Goal: Check status: Check status

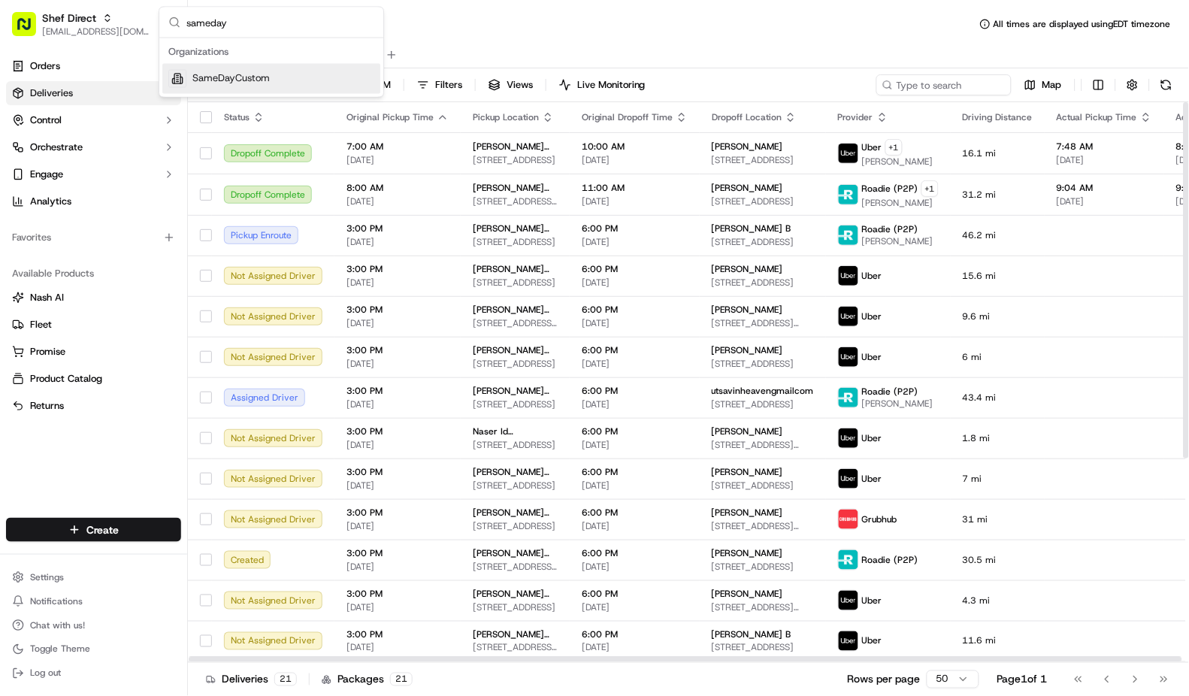
type input "sameday"
click at [256, 66] on div "SameDayCustom" at bounding box center [271, 79] width 218 height 30
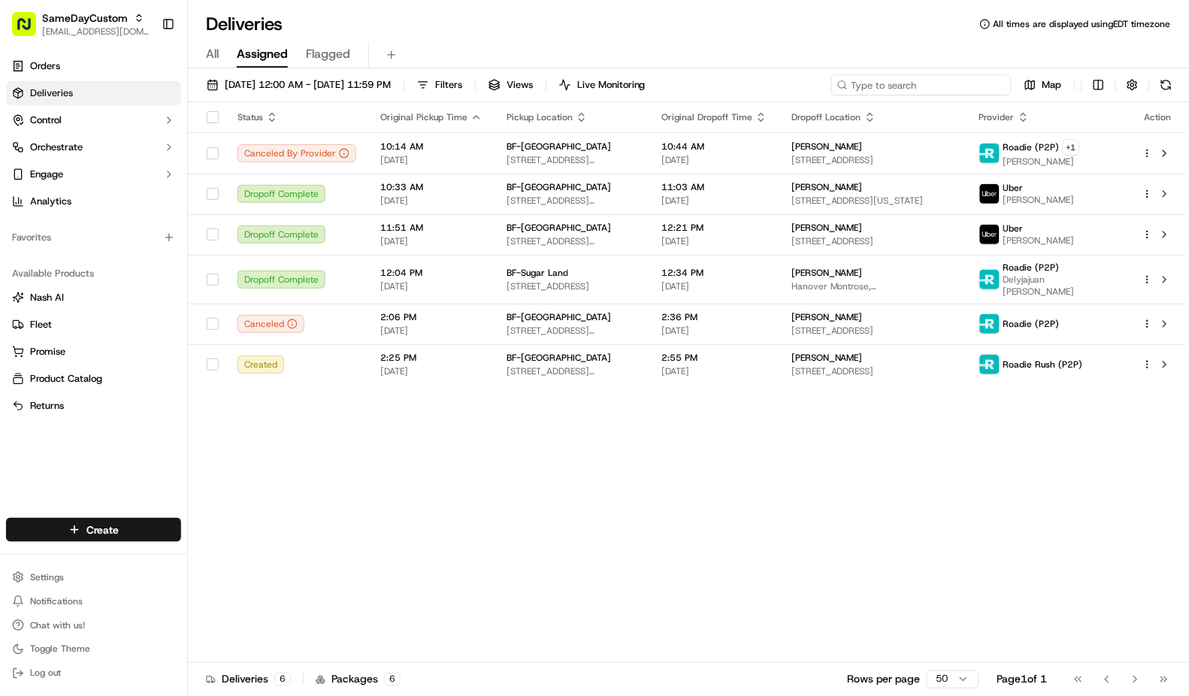
click at [958, 94] on input at bounding box center [921, 84] width 180 height 21
paste input "SDC830496V1"
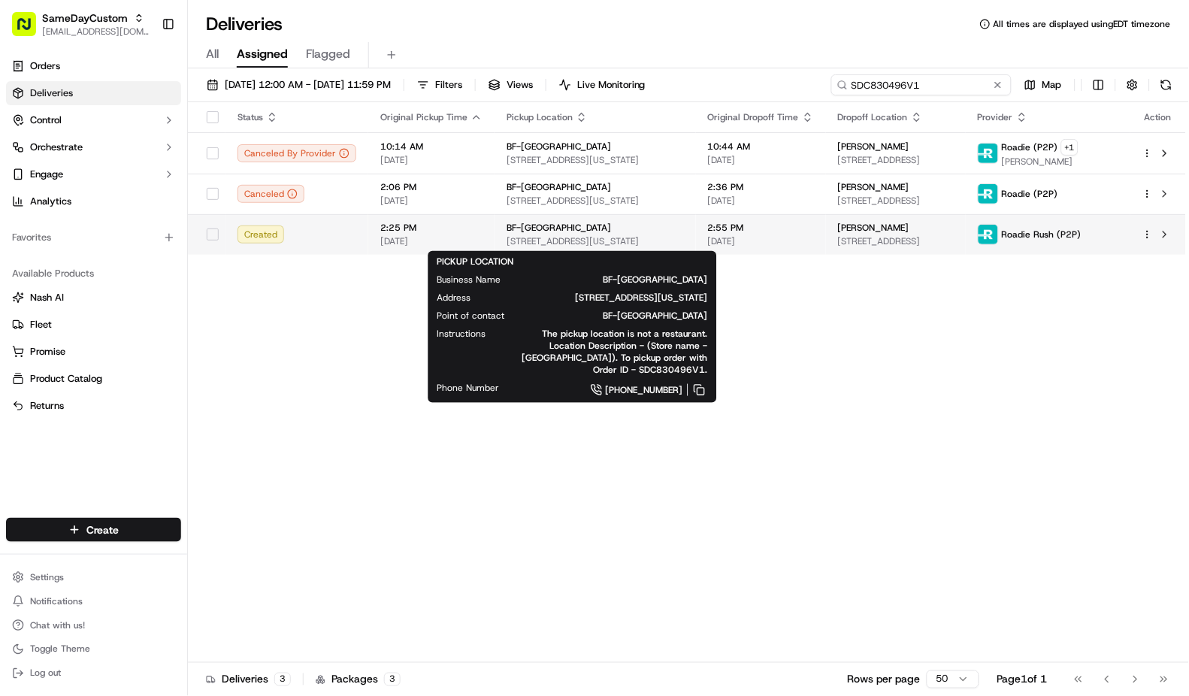
type input "SDC830496V1"
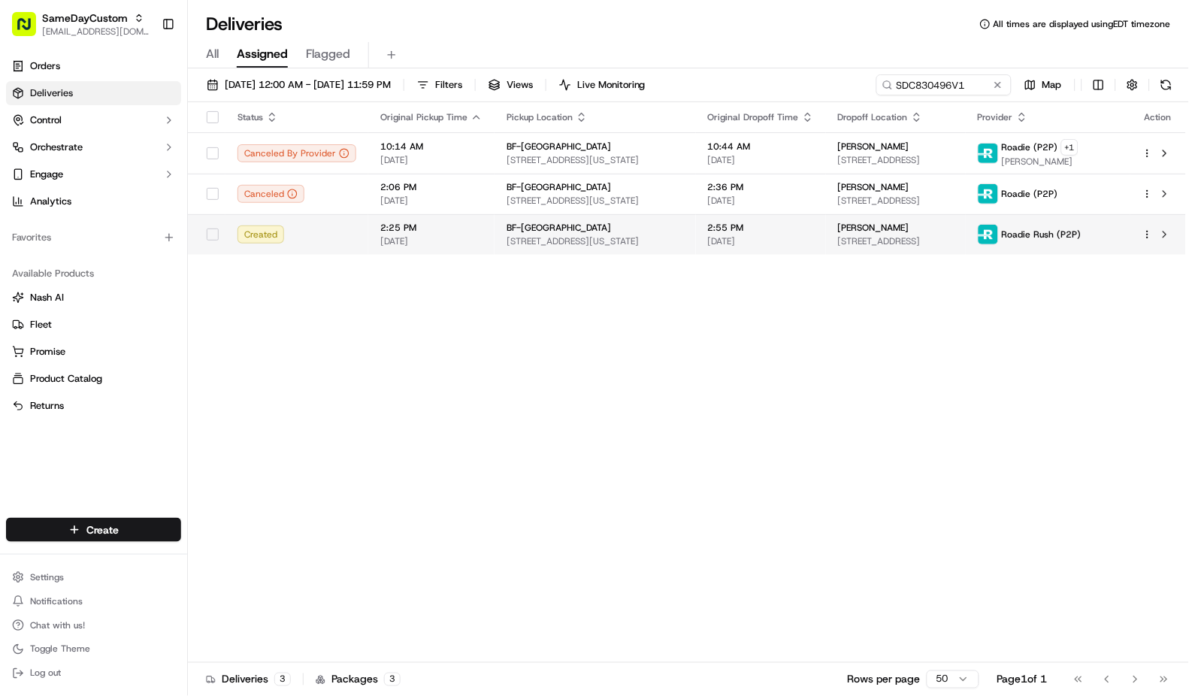
click at [562, 226] on span "BF-[GEOGRAPHIC_DATA]" at bounding box center [559, 228] width 104 height 12
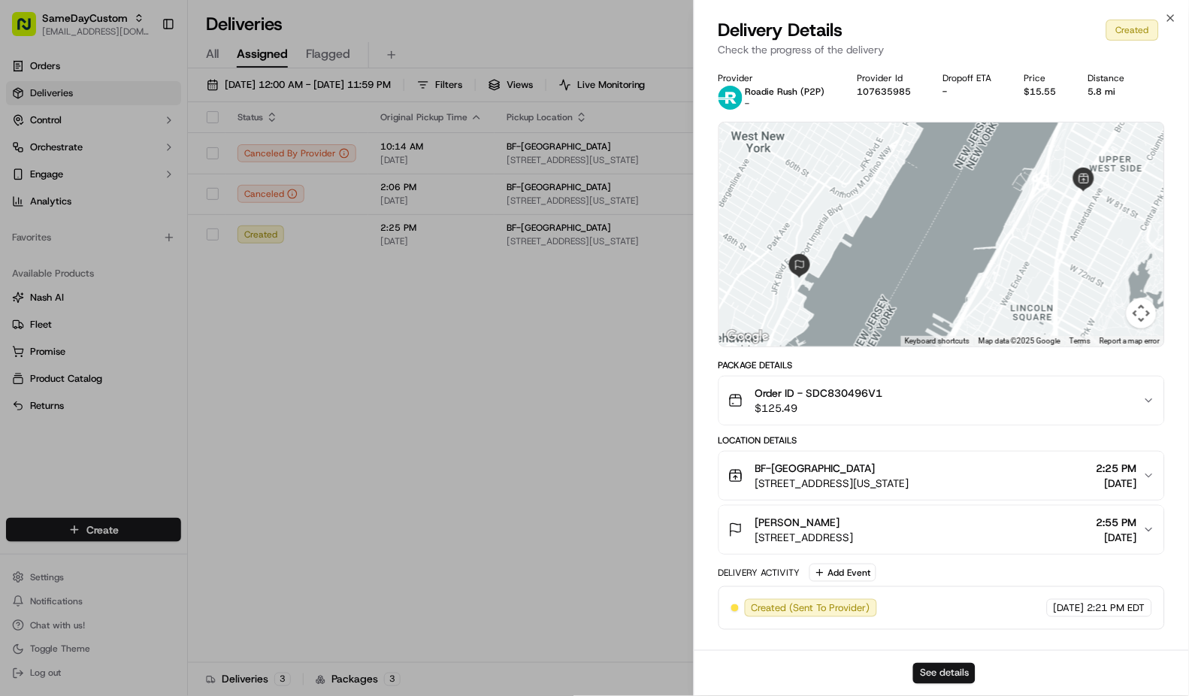
click at [954, 677] on button "See details" at bounding box center [944, 673] width 62 height 21
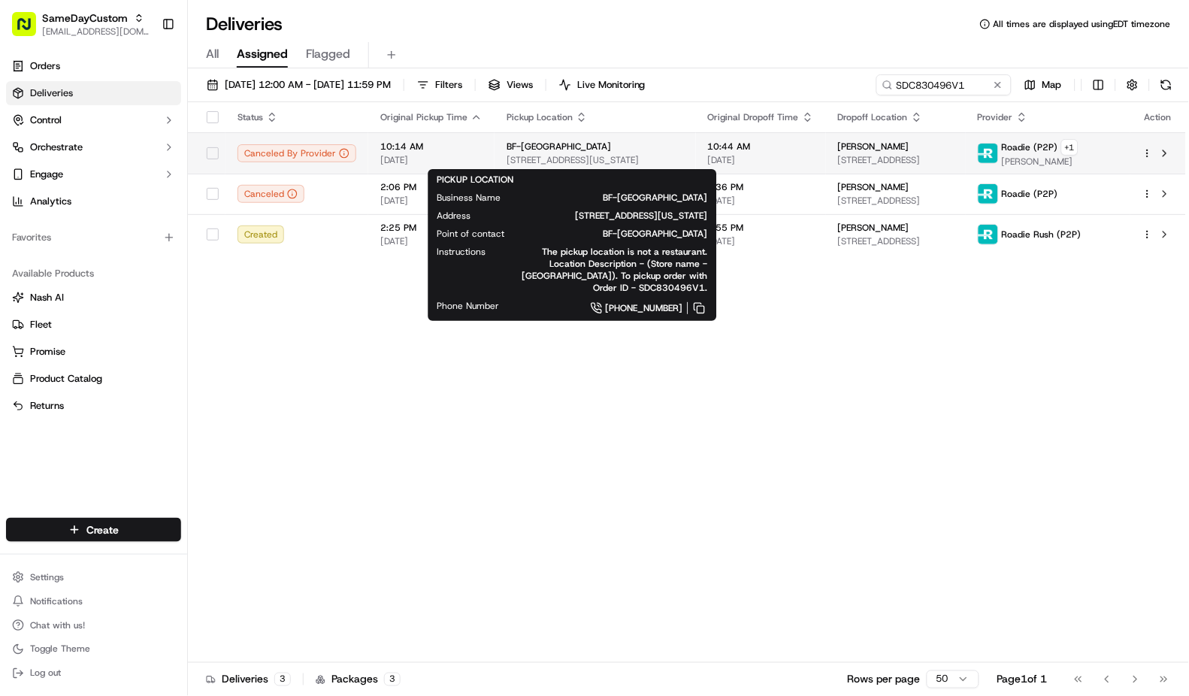
click at [609, 155] on span "[STREET_ADDRESS][US_STATE]" at bounding box center [595, 160] width 177 height 12
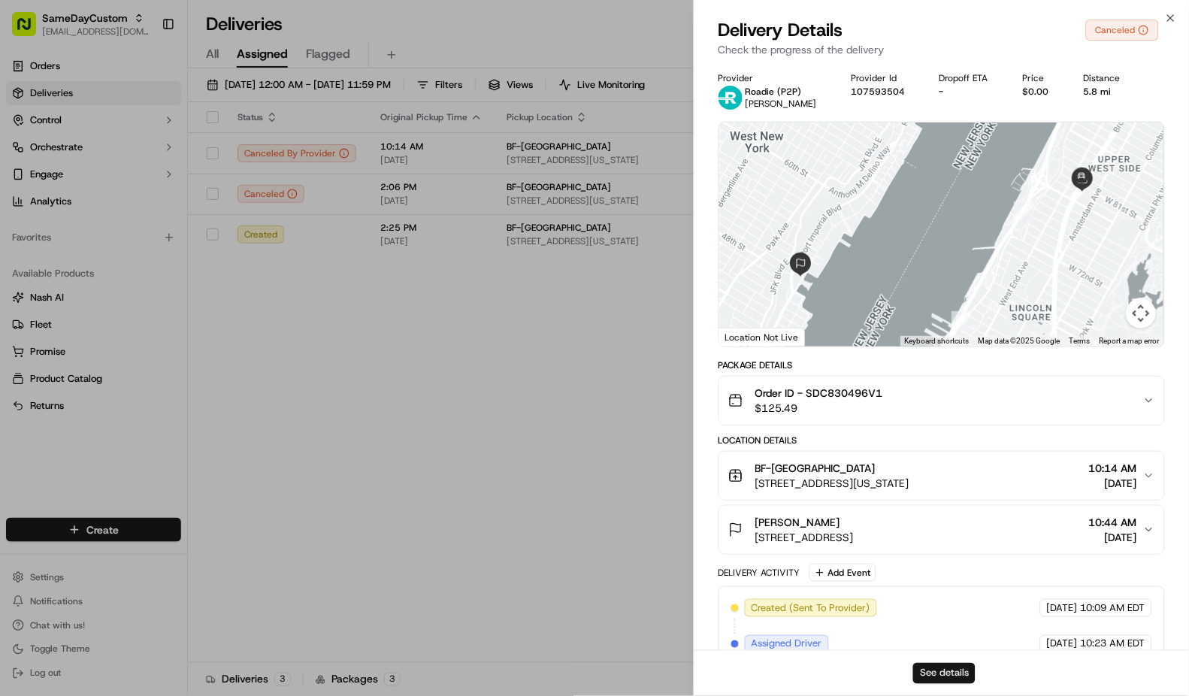
click at [944, 673] on button "See details" at bounding box center [944, 673] width 62 height 21
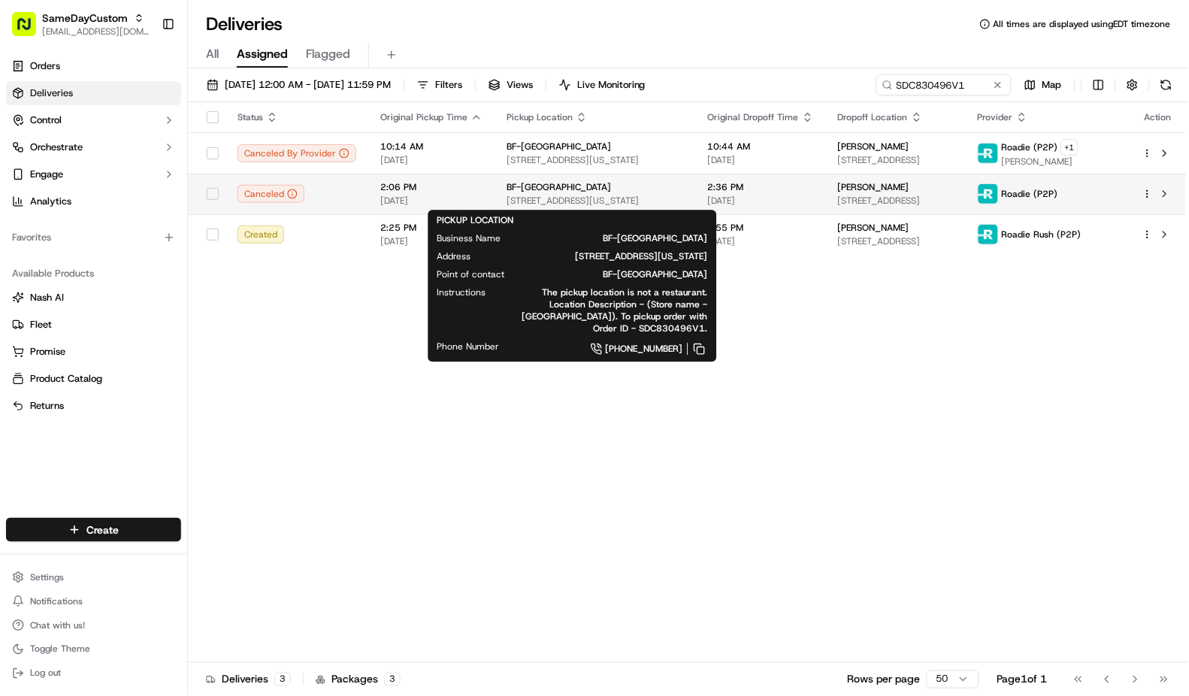
click at [584, 185] on span "BF-[GEOGRAPHIC_DATA]" at bounding box center [559, 187] width 104 height 12
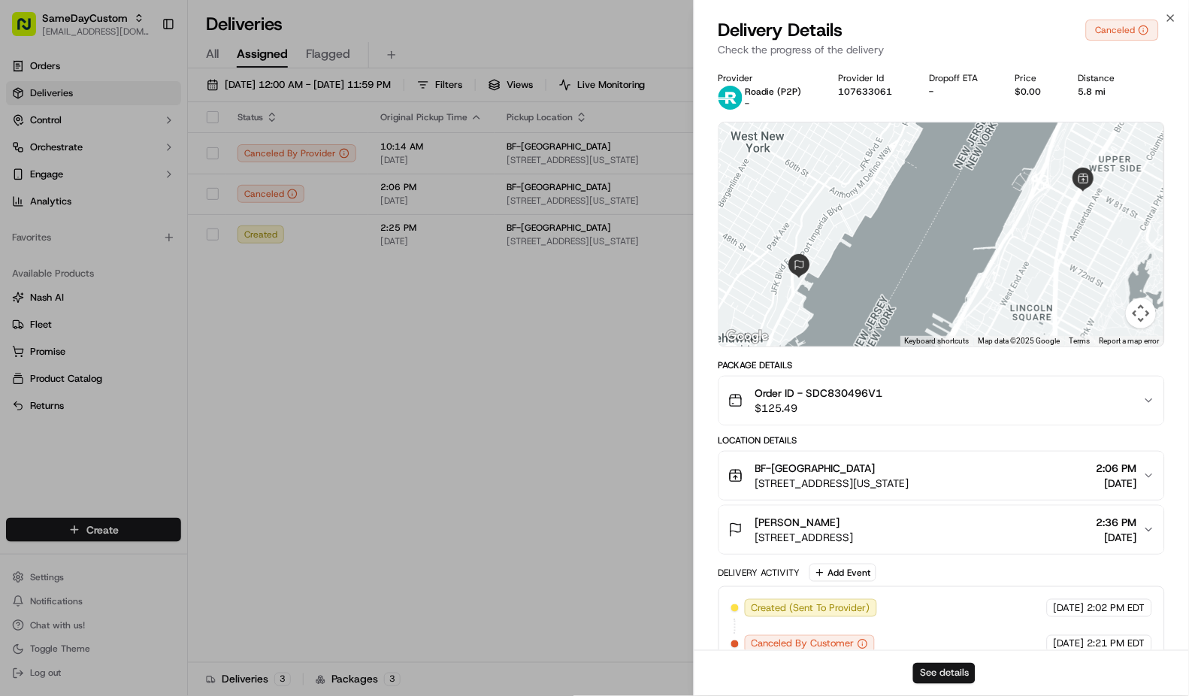
click at [943, 667] on button "See details" at bounding box center [944, 673] width 62 height 21
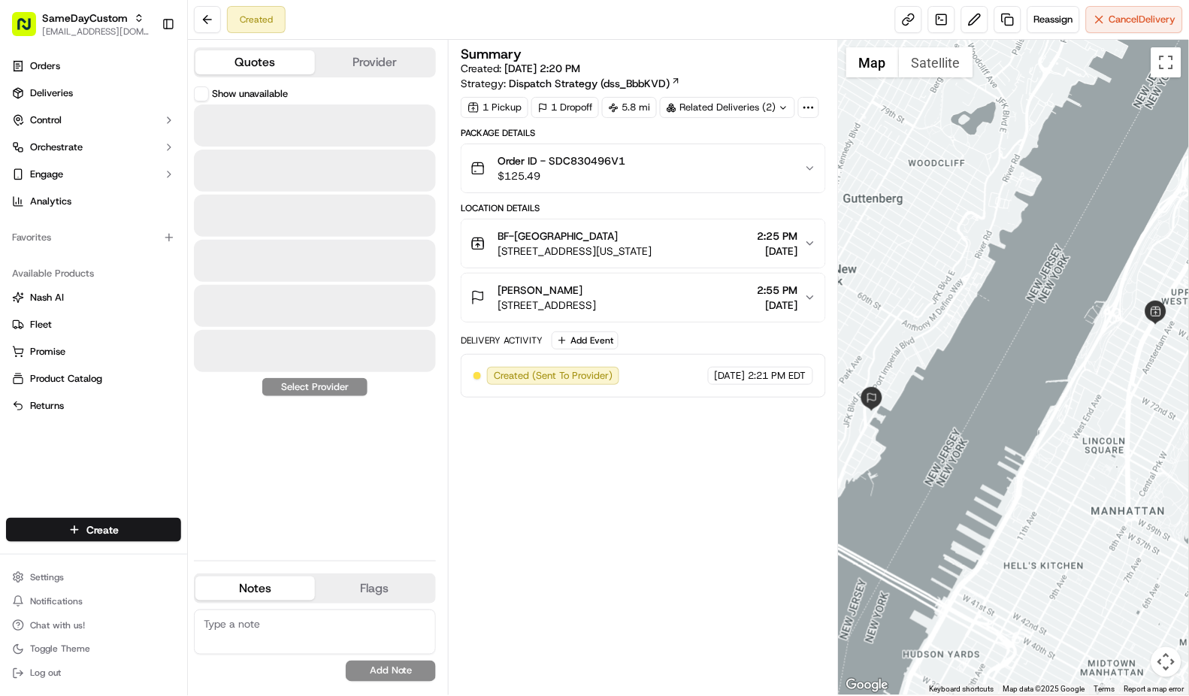
click at [245, 56] on button "Quotes" at bounding box center [255, 62] width 120 height 24
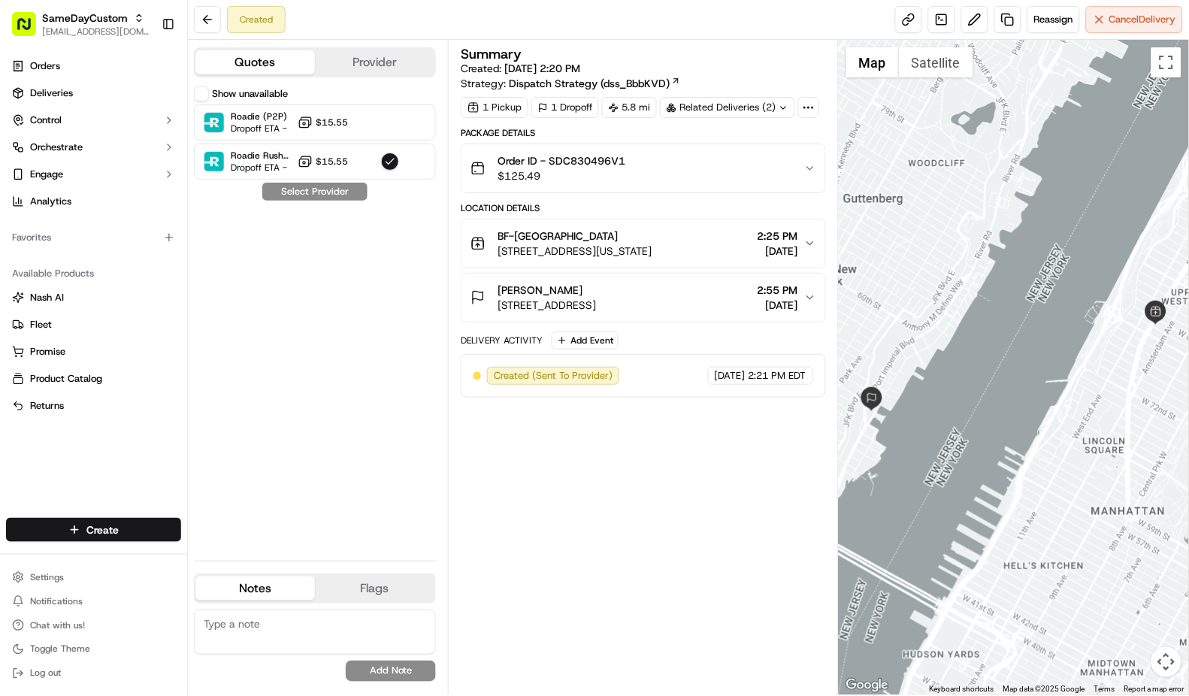
click at [245, 56] on button "Quotes" at bounding box center [255, 62] width 120 height 24
click at [200, 89] on button "Show unavailable" at bounding box center [201, 93] width 15 height 15
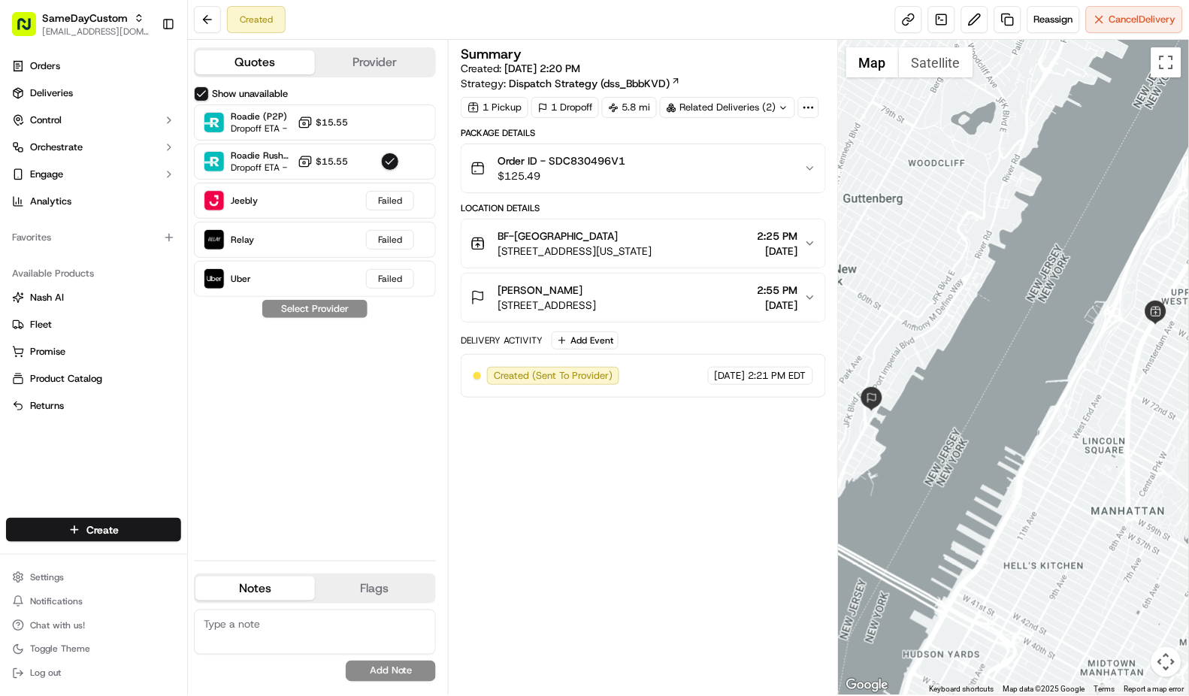
click at [335, 433] on div "Show unavailable Roadie (P2P) Dropoff ETA - $15.55 Roadie Rush (P2P) Dropoff ET…" at bounding box center [315, 317] width 242 height 462
click at [207, 97] on button "Show unavailable" at bounding box center [201, 93] width 15 height 15
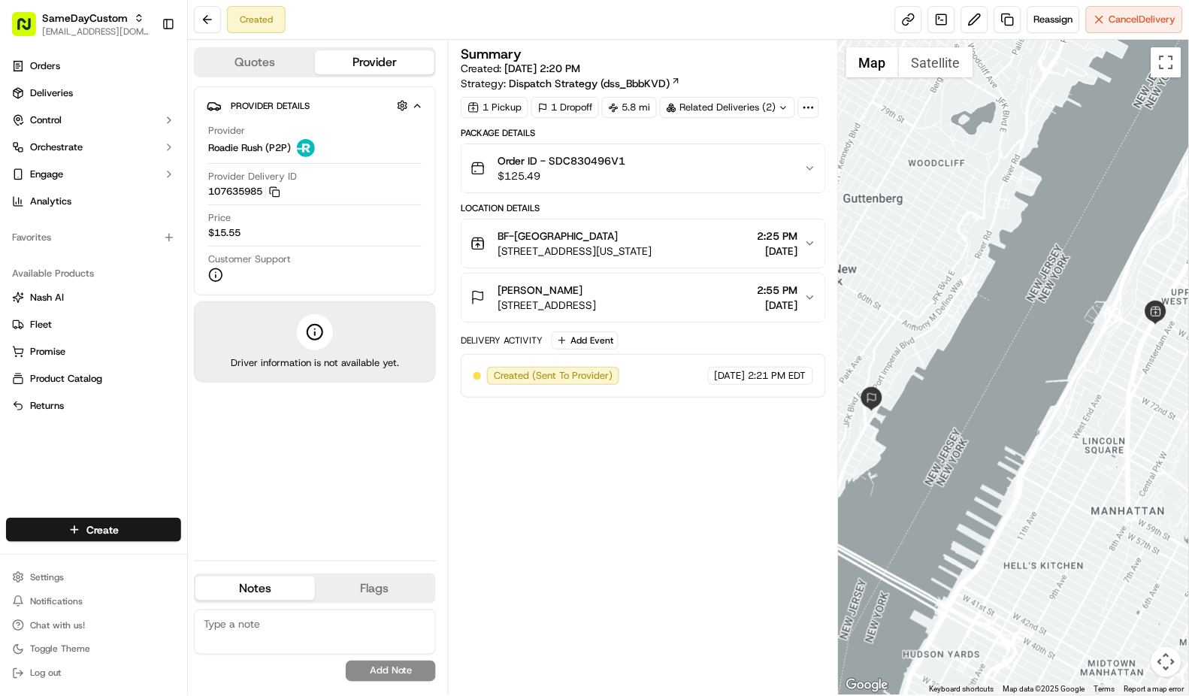
click at [367, 68] on button "Provider" at bounding box center [375, 62] width 120 height 24
click at [679, 455] on div "Summary Created: 09/20/2025 2:20 PM Strategy: Dispatch Strategy (dss_BbbKVD) 1 …" at bounding box center [643, 367] width 365 height 640
drag, startPoint x: 206, startPoint y: 150, endPoint x: 244, endPoint y: 150, distance: 37.6
click at [244, 150] on div "Provider Roadie Rush (P2P) Provider Delivery ID 107635985 Copy 107635985 Price …" at bounding box center [315, 203] width 216 height 171
copy span "Roadie"
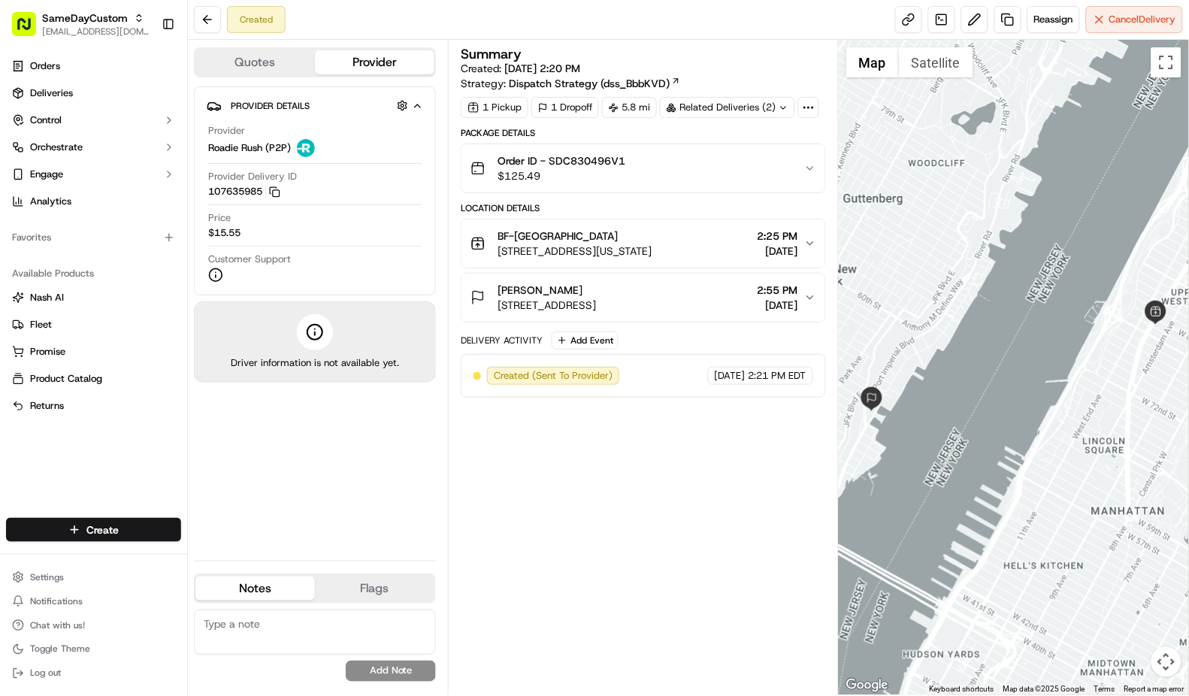
click at [631, 540] on div "Summary Created: 09/20/2025 2:20 PM Strategy: Dispatch Strategy (dss_BbbKVD) 1 …" at bounding box center [643, 367] width 365 height 640
